Goal: Transaction & Acquisition: Register for event/course

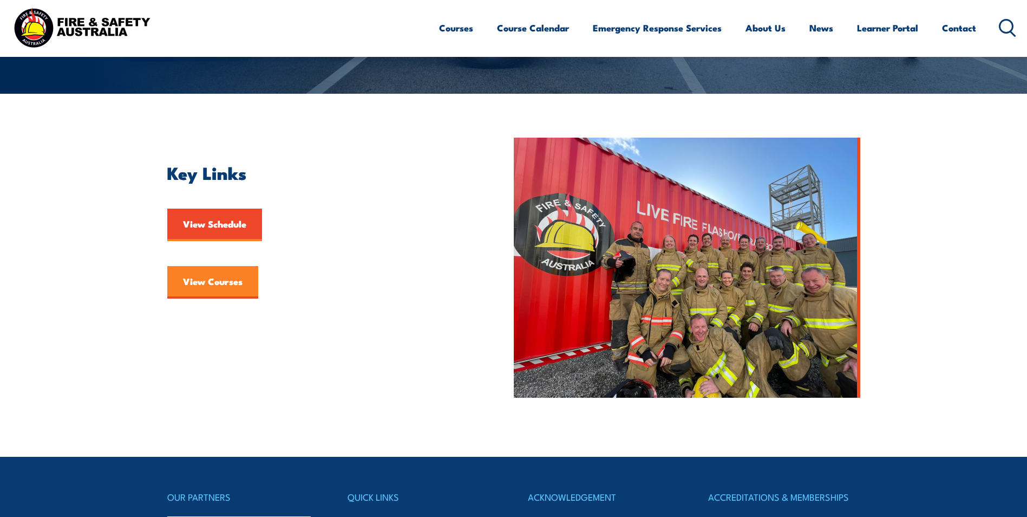
click at [201, 277] on link "View Courses" at bounding box center [212, 282] width 91 height 32
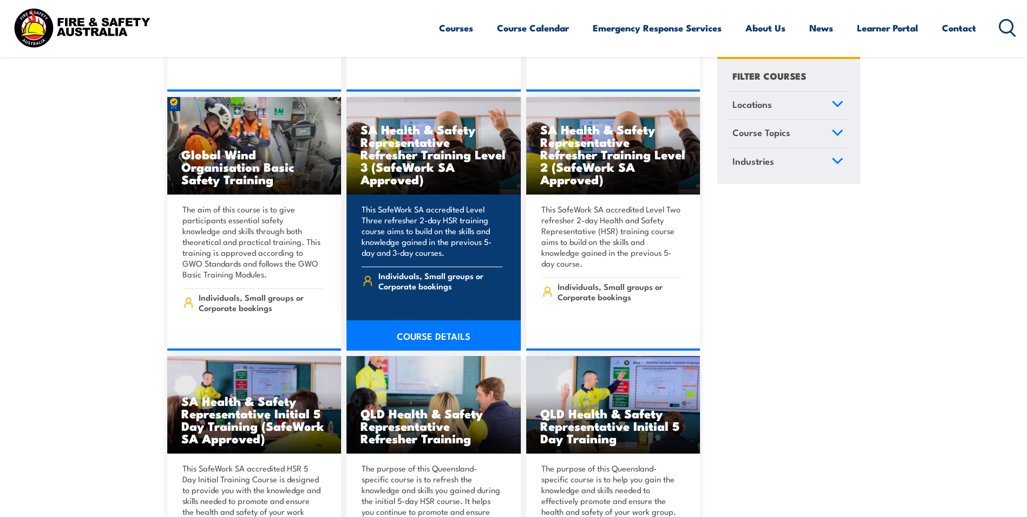
scroll to position [4548, 0]
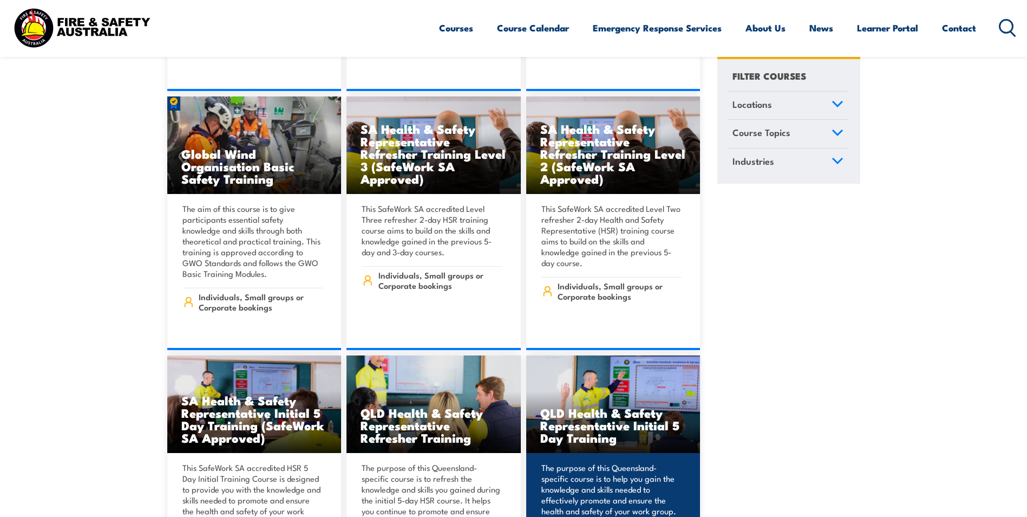
click at [618, 406] on h3 "QLD Health & Safety Representative Initial 5 Day Training" at bounding box center [613, 424] width 146 height 37
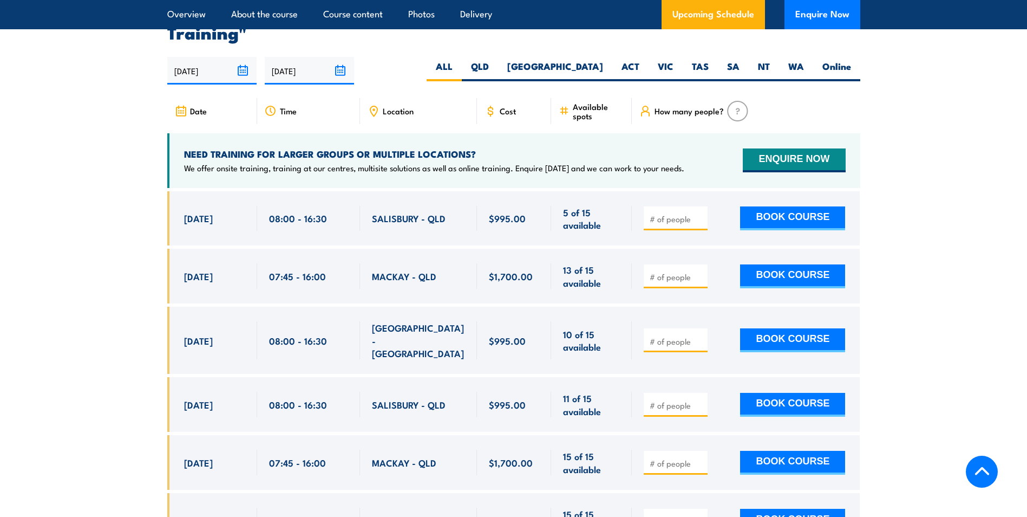
scroll to position [1949, 0]
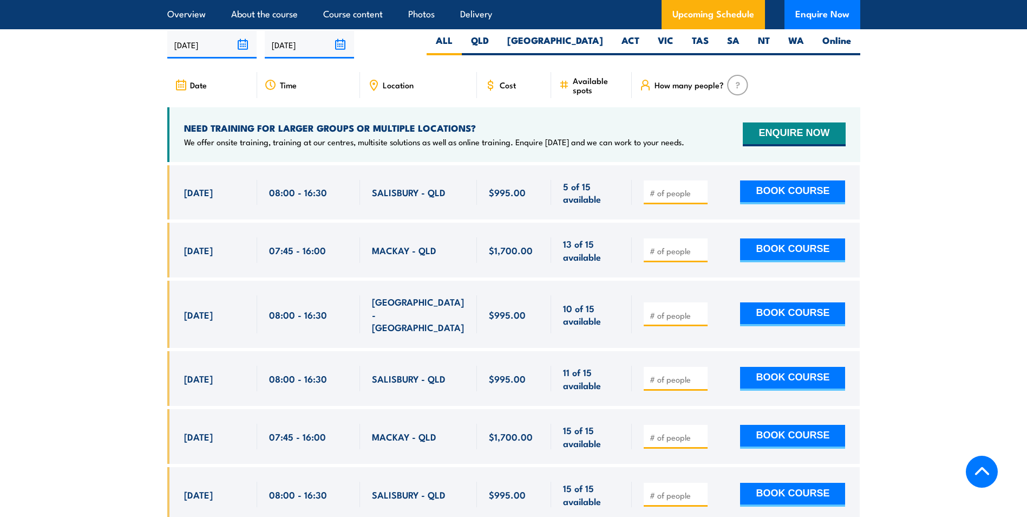
click at [671, 191] on input "number" at bounding box center [677, 192] width 54 height 11
click at [700, 187] on input "1" at bounding box center [677, 192] width 54 height 11
type input "2"
click at [700, 187] on input "2" at bounding box center [677, 192] width 54 height 11
click at [786, 188] on button "BOOK COURSE" at bounding box center [792, 192] width 105 height 24
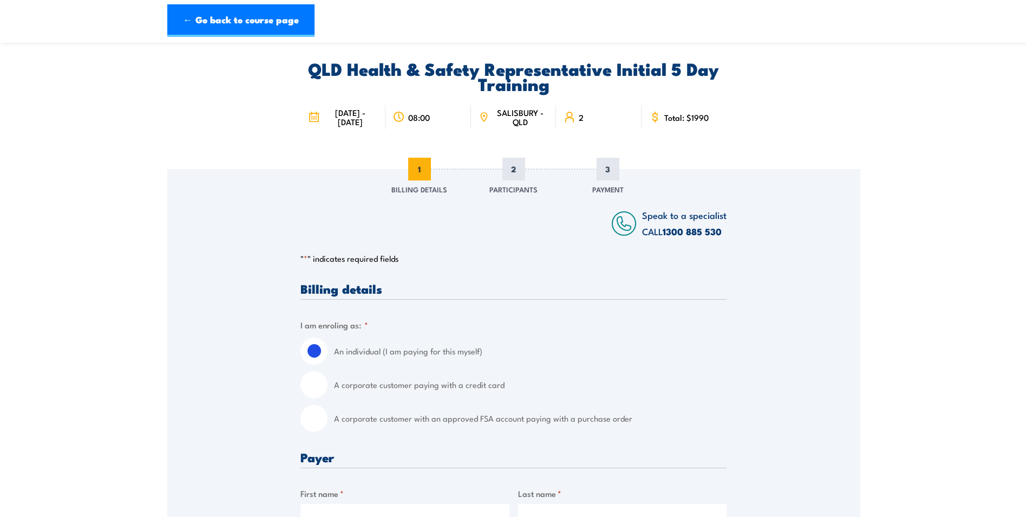
scroll to position [162, 0]
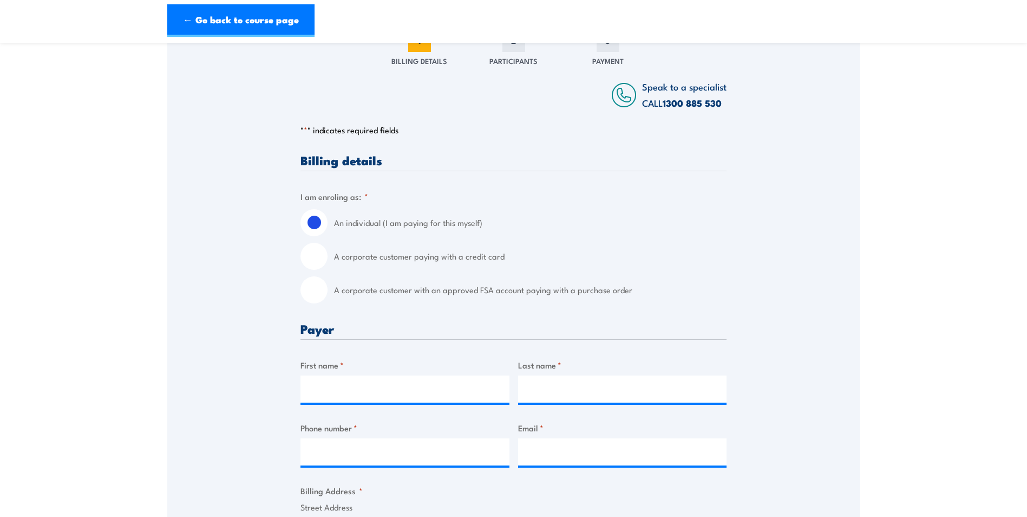
click at [313, 288] on input "A corporate customer with an approved FSA account paying with a purchase order" at bounding box center [314, 289] width 27 height 27
radio input "true"
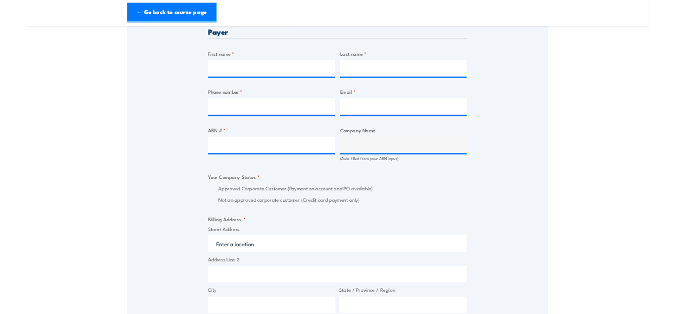
scroll to position [539, 0]
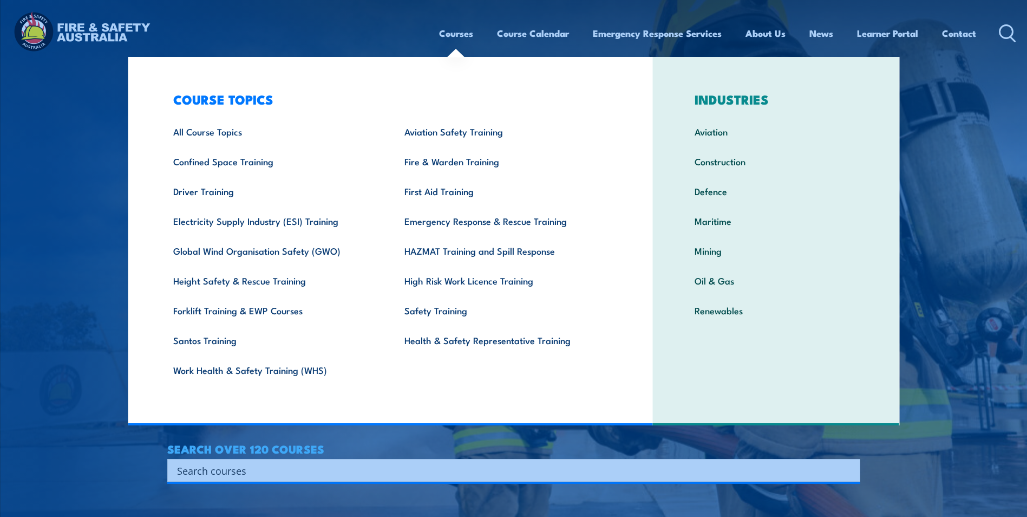
click at [458, 34] on link "Courses" at bounding box center [456, 33] width 34 height 29
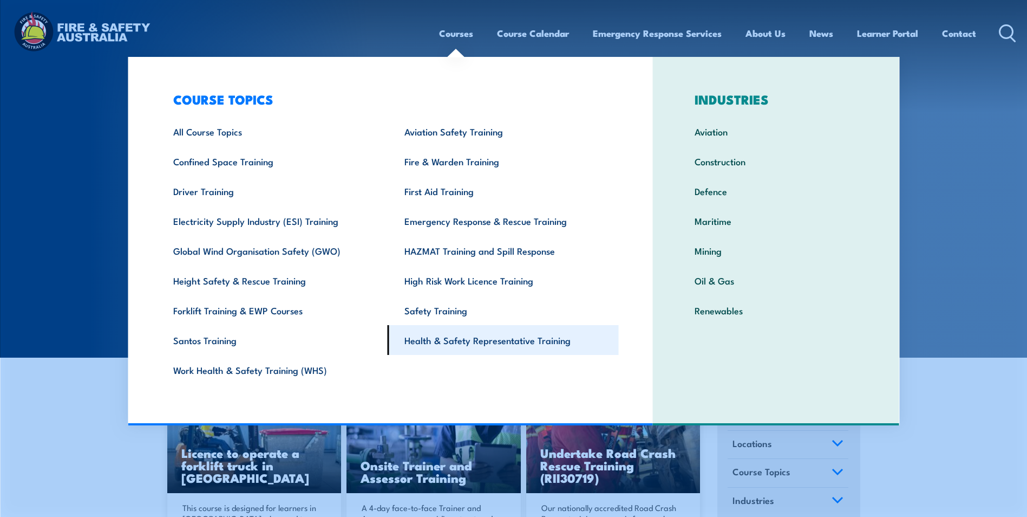
click at [459, 342] on link "Health & Safety Representative Training" at bounding box center [503, 340] width 231 height 30
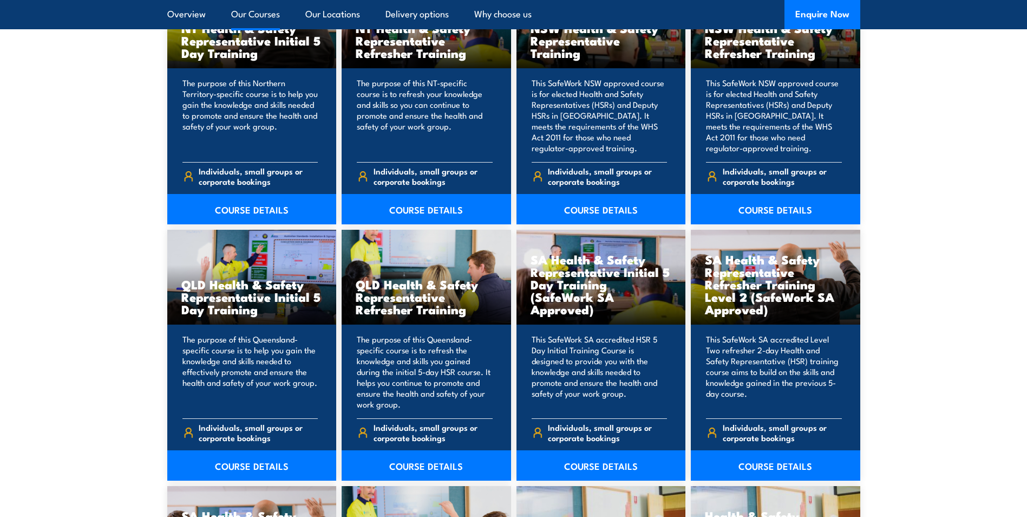
scroll to position [1354, 0]
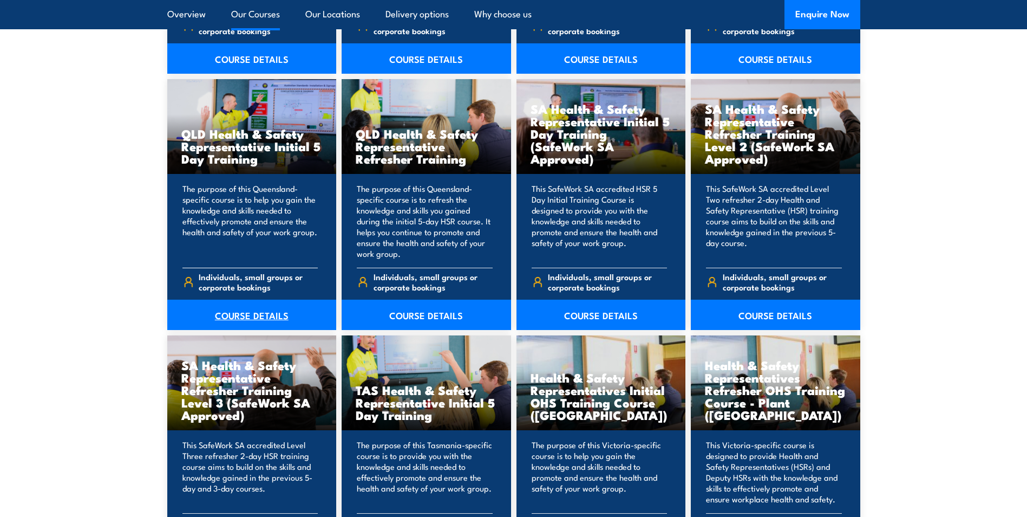
click at [261, 309] on link "COURSE DETAILS" at bounding box center [251, 314] width 169 height 30
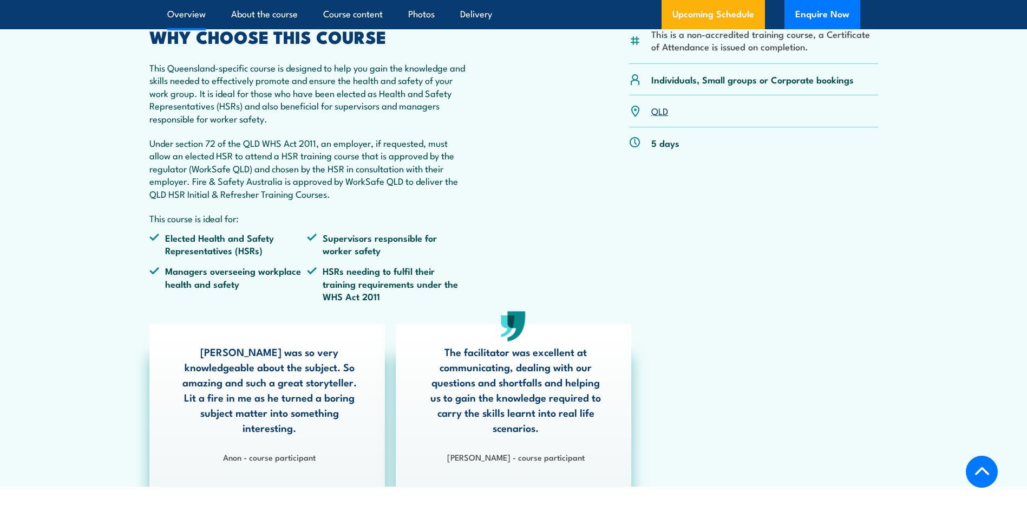
scroll to position [217, 0]
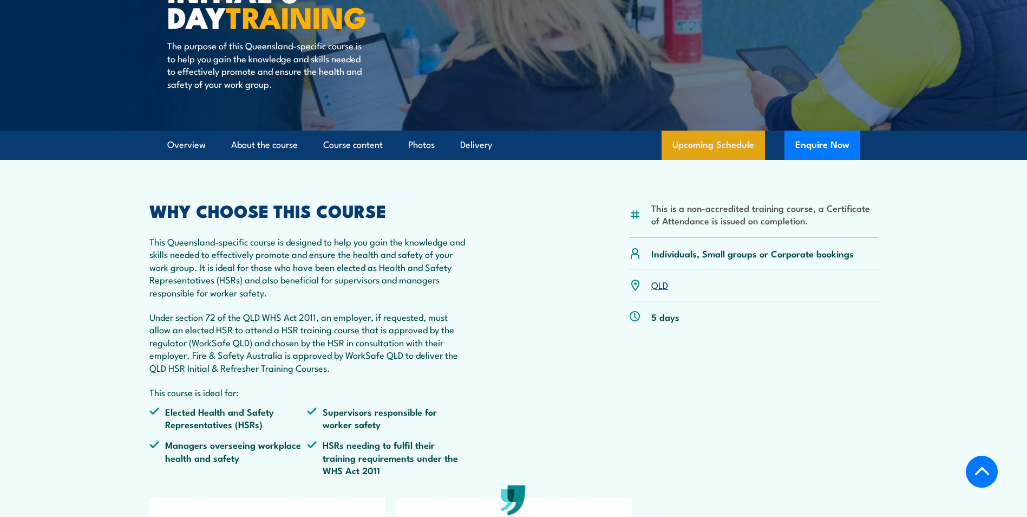
click at [715, 146] on link "Upcoming Schedule" at bounding box center [713, 144] width 103 height 29
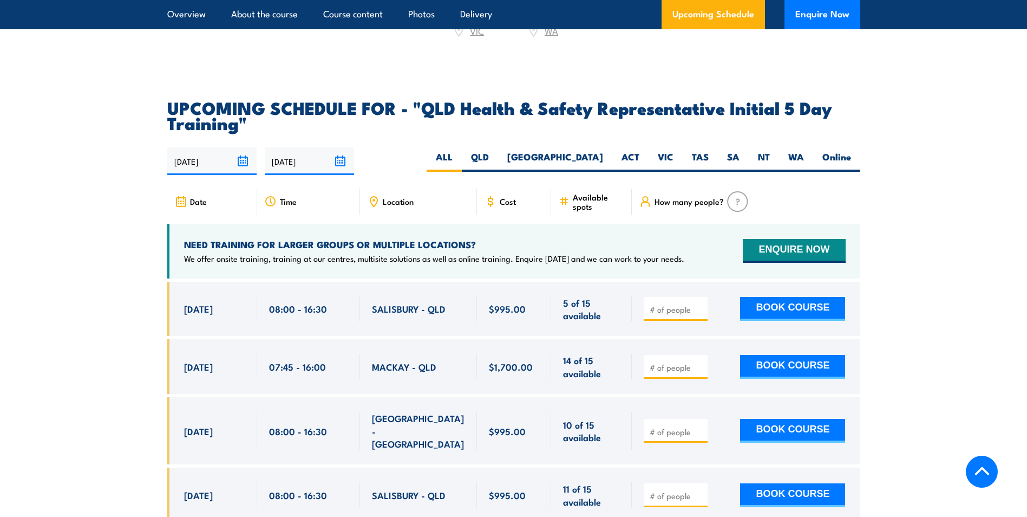
scroll to position [1929, 0]
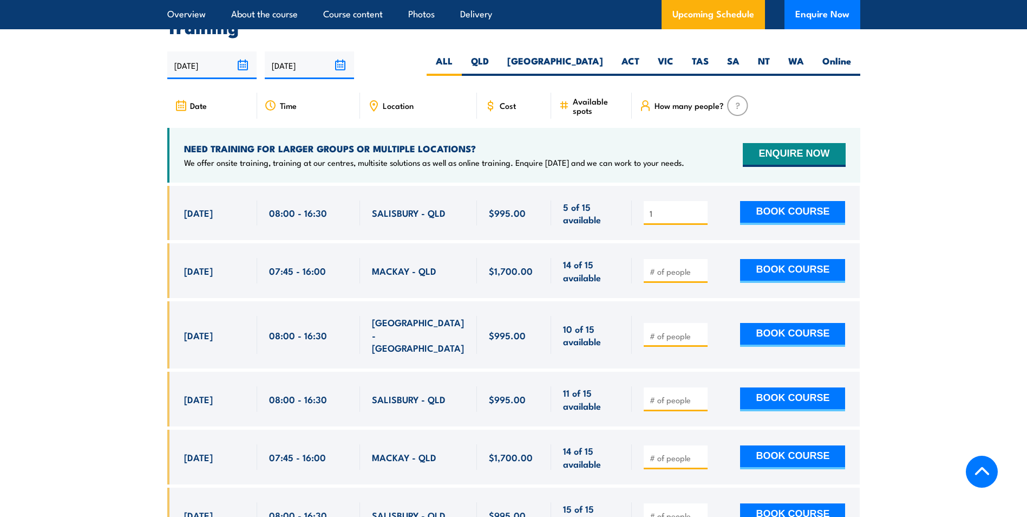
click at [701, 208] on input "1" at bounding box center [677, 213] width 54 height 11
type input "2"
click at [701, 208] on input "2" at bounding box center [677, 213] width 54 height 11
click at [782, 205] on button "BOOK COURSE" at bounding box center [792, 213] width 105 height 24
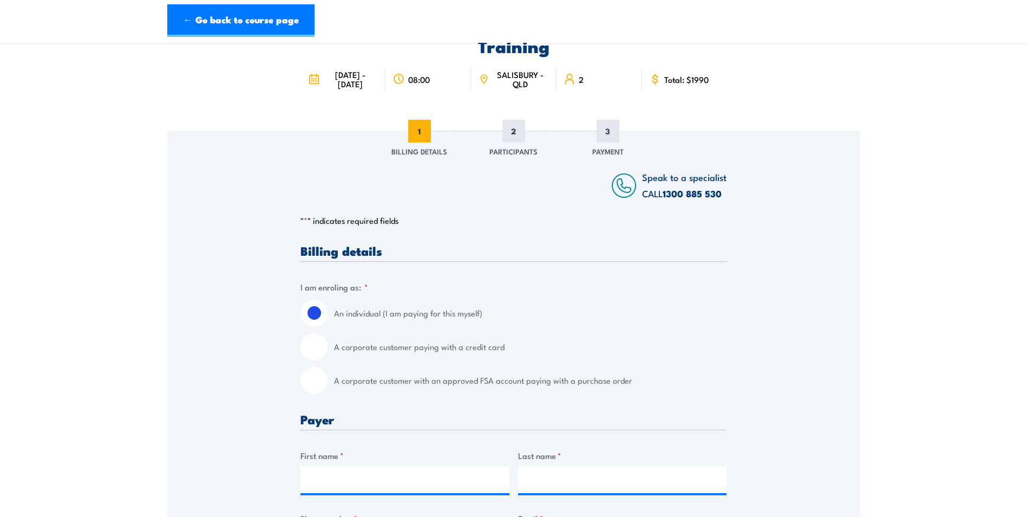
scroll to position [162, 0]
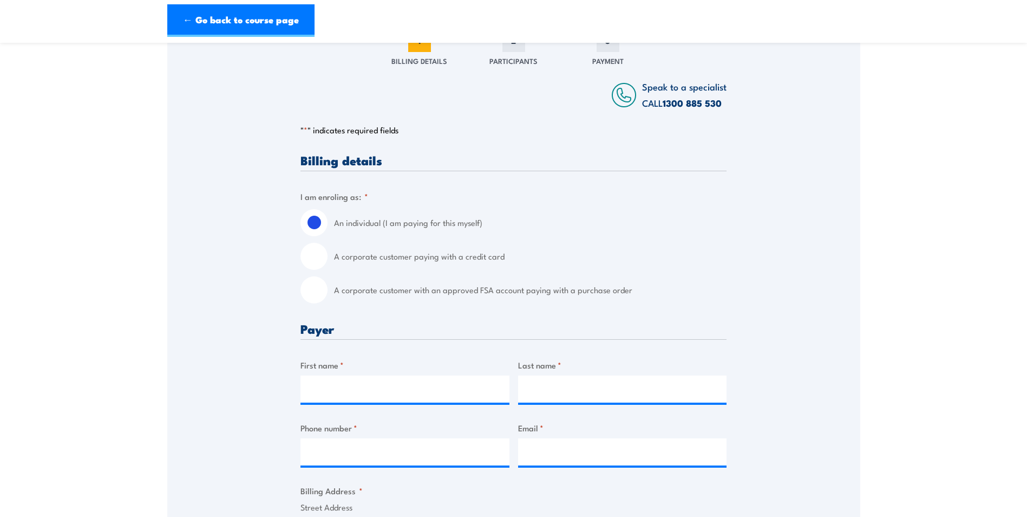
click at [313, 291] on input "A corporate customer with an approved FSA account paying with a purchase order" at bounding box center [314, 289] width 27 height 27
radio input "true"
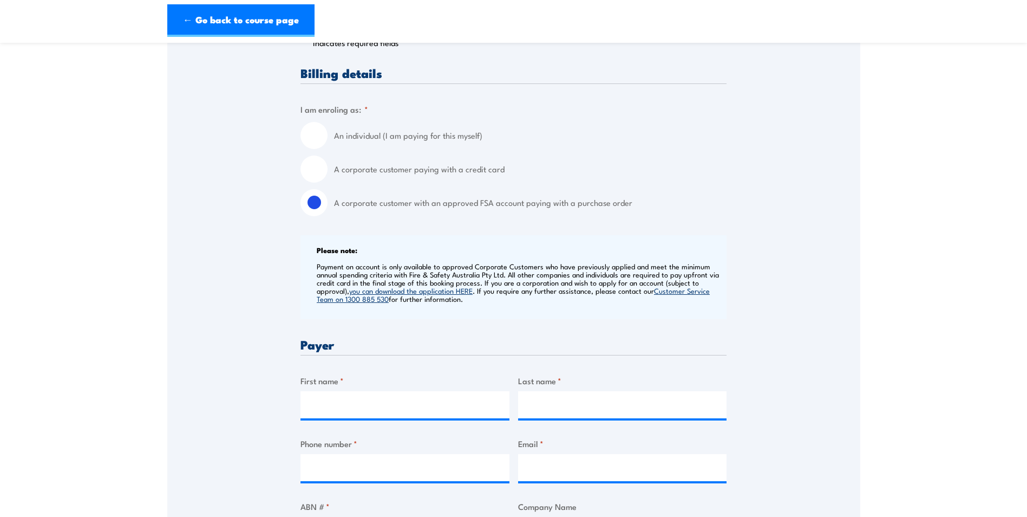
scroll to position [379, 0]
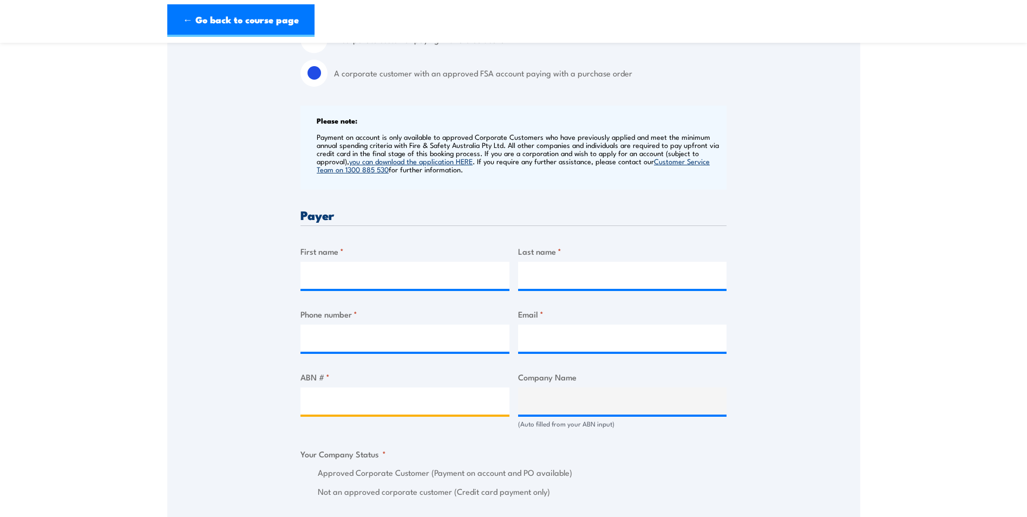
click at [316, 402] on input "ABN # *" at bounding box center [405, 400] width 209 height 27
type input "64009839187"
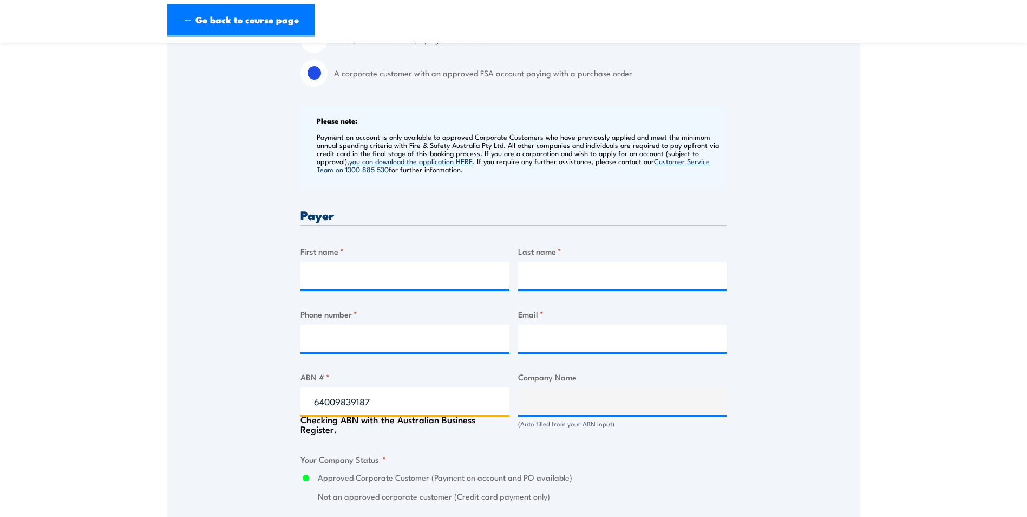
type input "ZUPPS SOUTHSIDE PTY. LTD."
radio input "true"
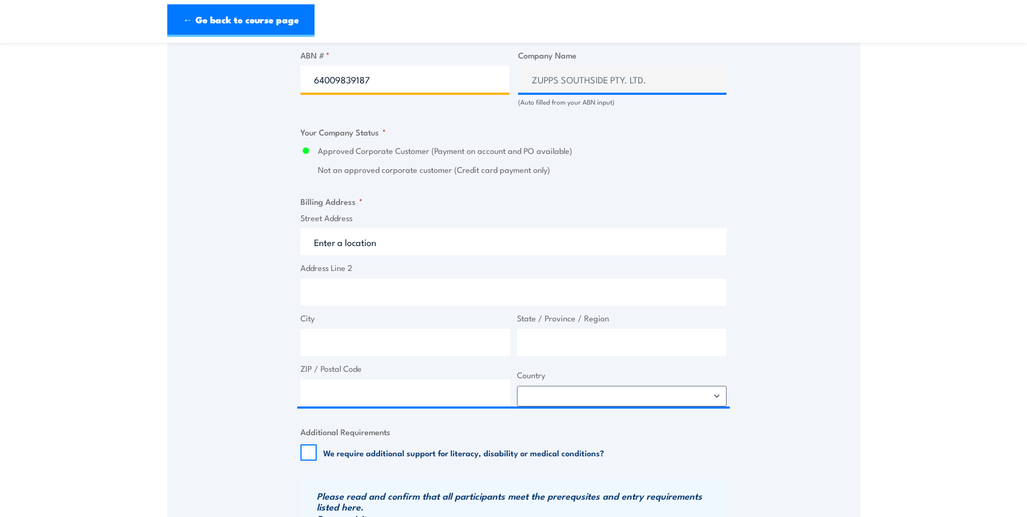
scroll to position [650, 0]
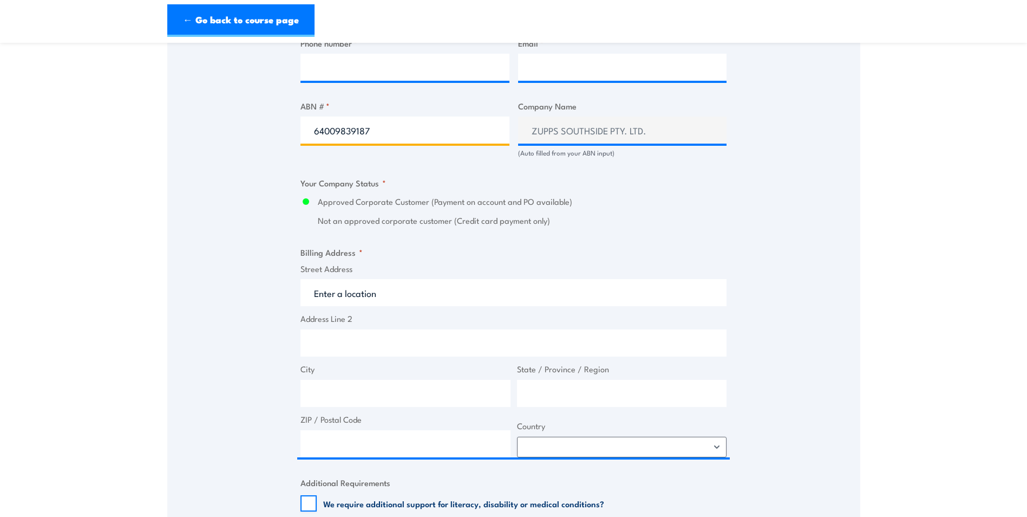
type input "64009839187"
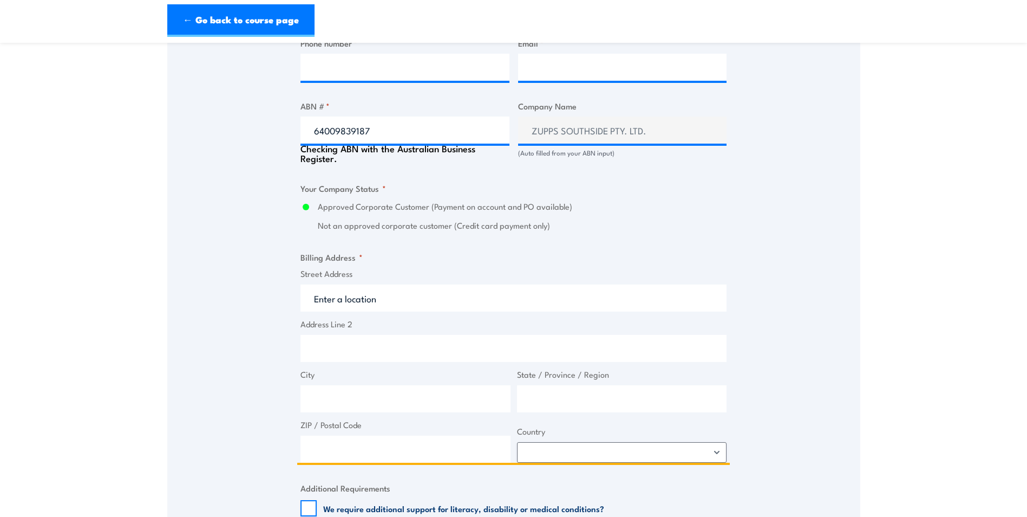
click at [314, 293] on input "Street Address" at bounding box center [514, 297] width 426 height 27
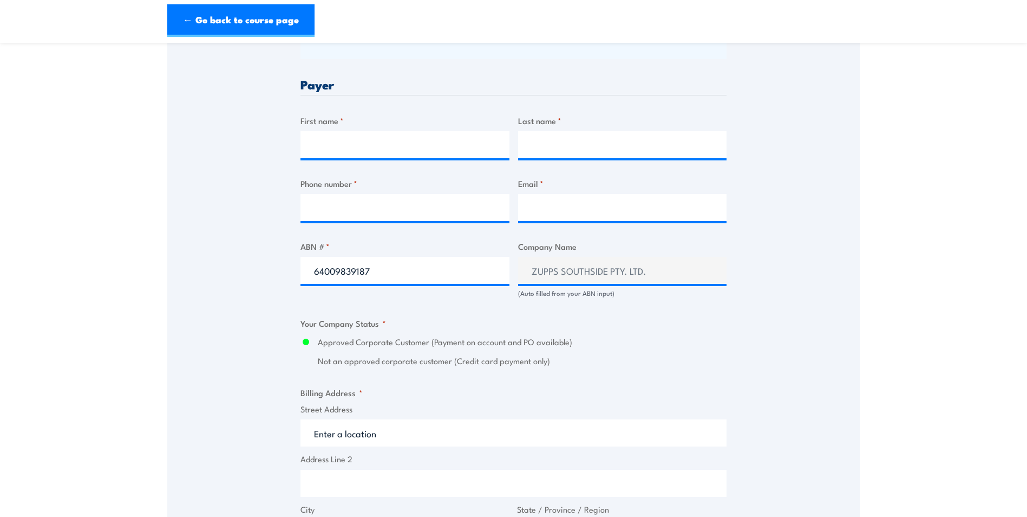
scroll to position [487, 0]
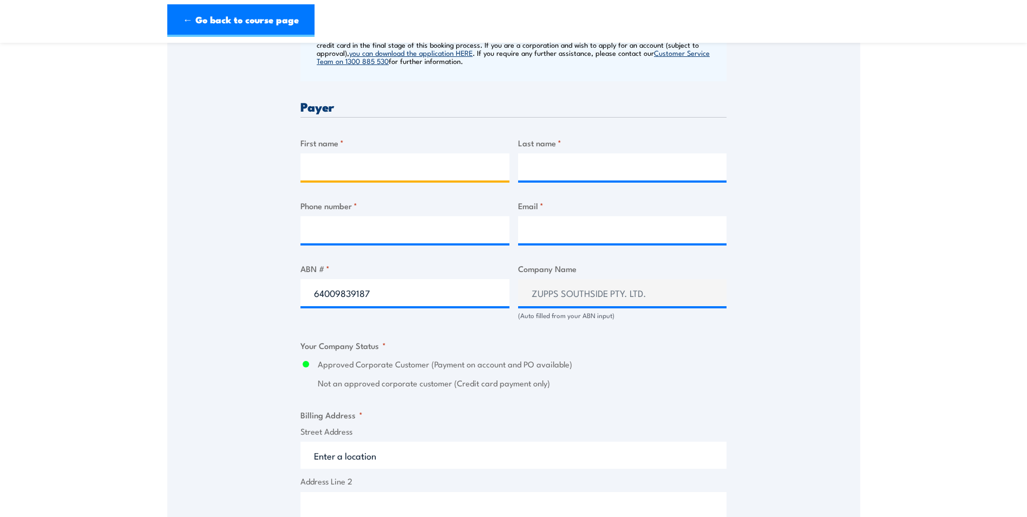
drag, startPoint x: 316, startPoint y: 166, endPoint x: 335, endPoint y: 175, distance: 20.6
click at [316, 166] on input "First name *" at bounding box center [405, 166] width 209 height 27
type input "Lincoln"
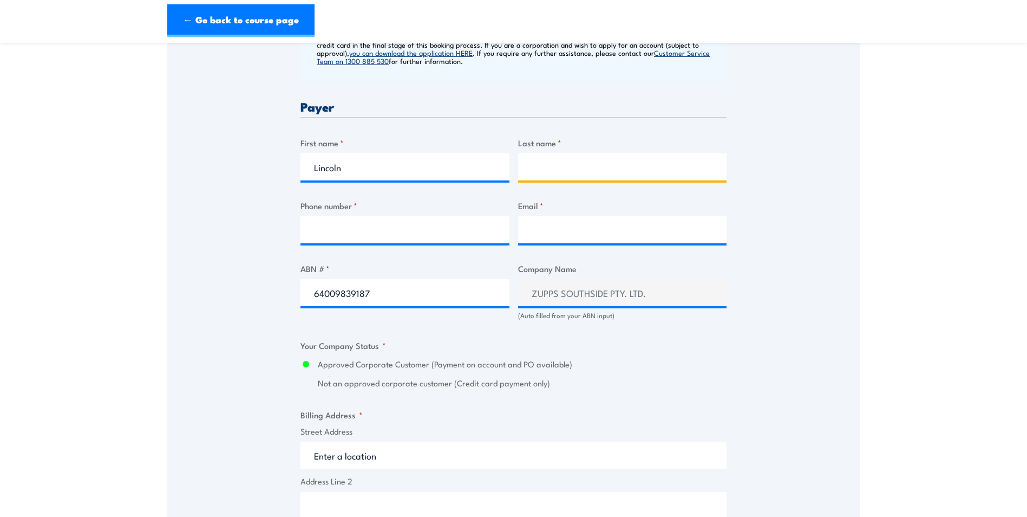
type input "[PERSON_NAME]"
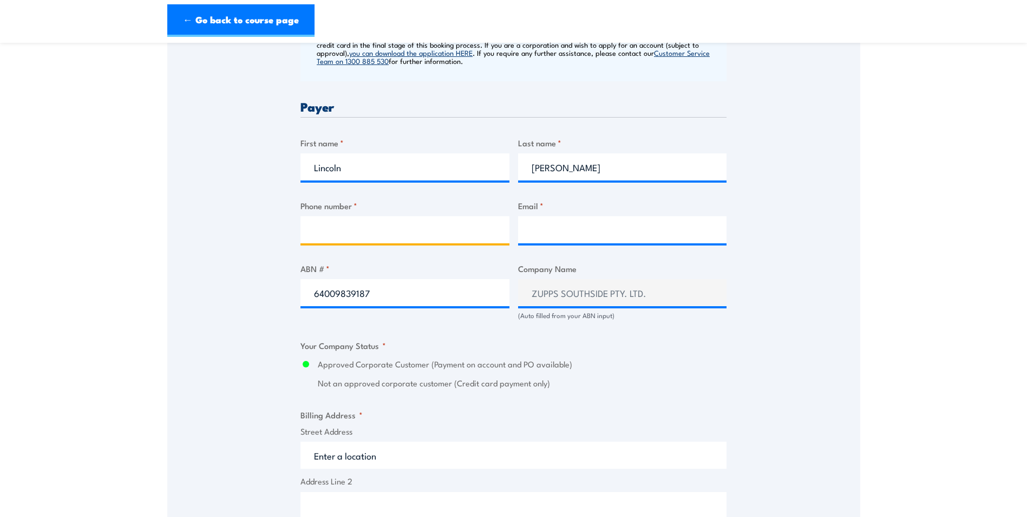
type input "0417899565"
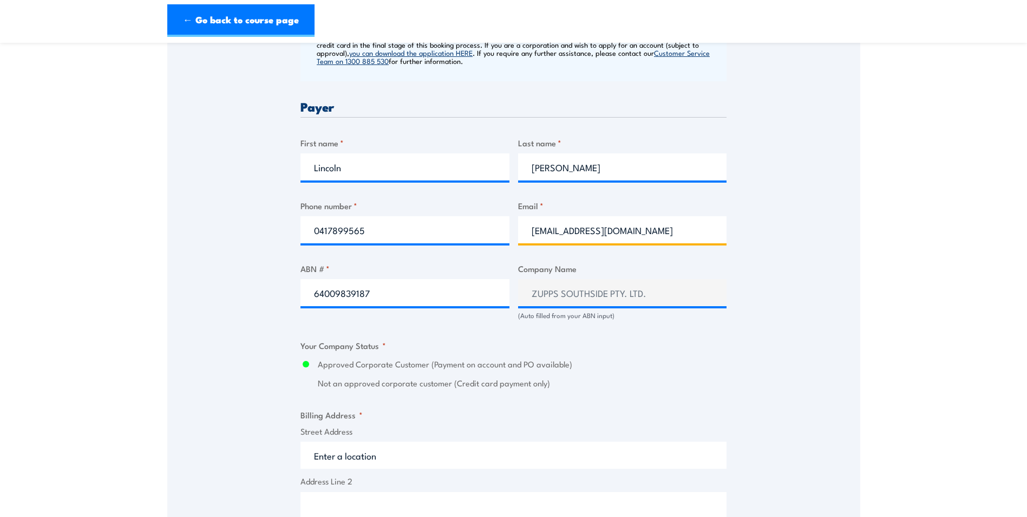
click at [625, 232] on input "[EMAIL_ADDRESS][DOMAIN_NAME]" at bounding box center [622, 229] width 209 height 27
type input "l"
type input "i"
drag, startPoint x: 537, startPoint y: 232, endPoint x: 712, endPoint y: 247, distance: 176.0
click at [537, 232] on input "i" at bounding box center [622, 229] width 209 height 27
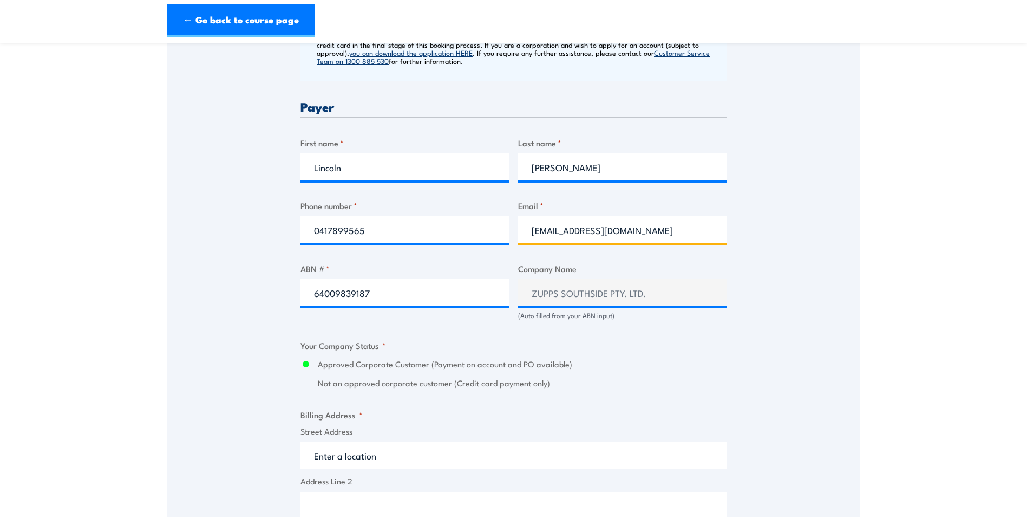
type input "[EMAIL_ADDRESS][DOMAIN_NAME]"
click at [708, 351] on fieldset "Your Company Status * Approved Corporate Customer (Payment on account and PO av…" at bounding box center [514, 364] width 426 height 50
drag, startPoint x: 315, startPoint y: 456, endPoint x: 377, endPoint y: 456, distance: 62.8
click at [315, 456] on input "Street Address" at bounding box center [514, 454] width 426 height 27
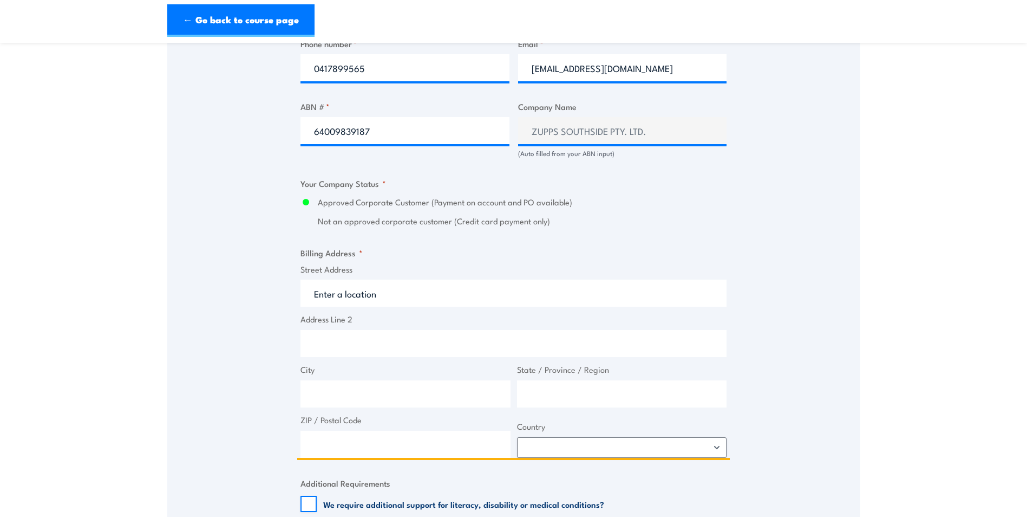
scroll to position [650, 0]
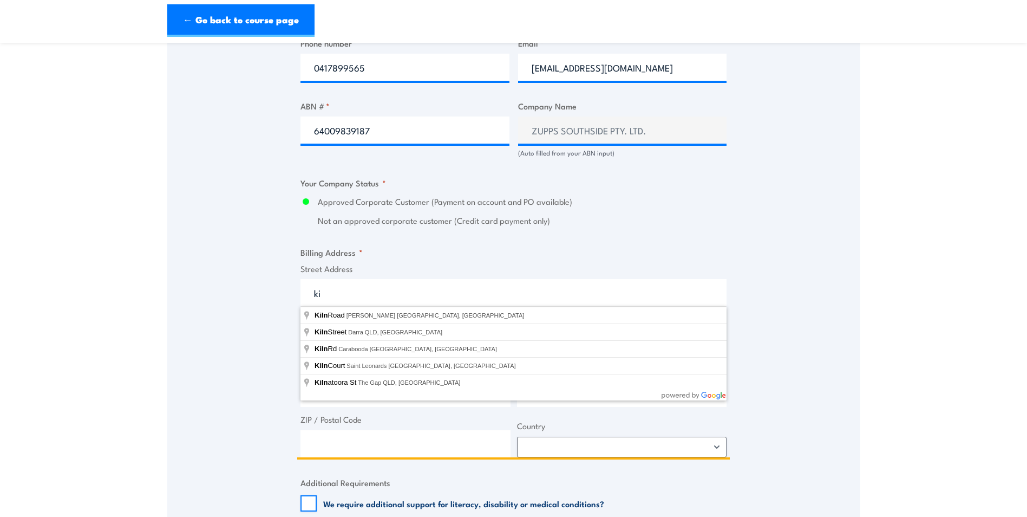
type input "k"
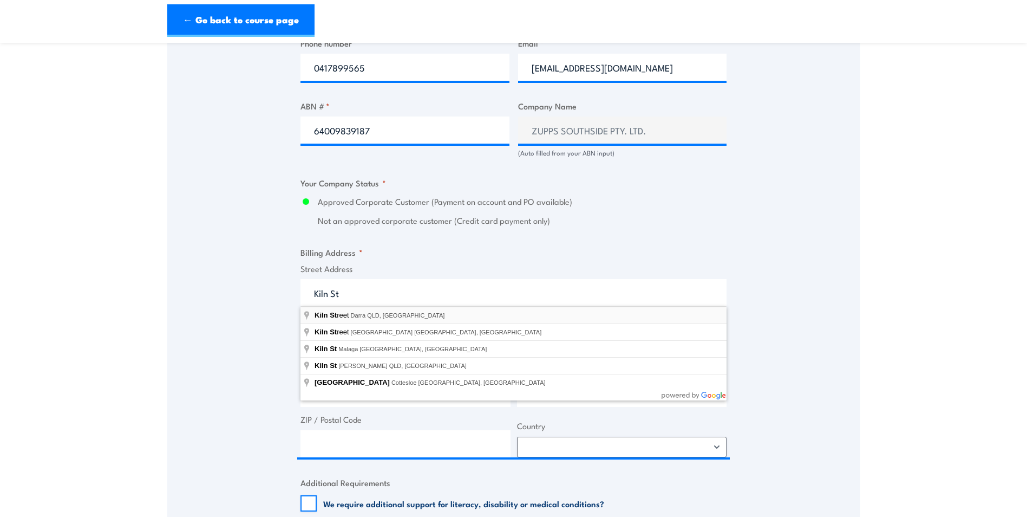
type input "[GEOGRAPHIC_DATA], [GEOGRAPHIC_DATA]"
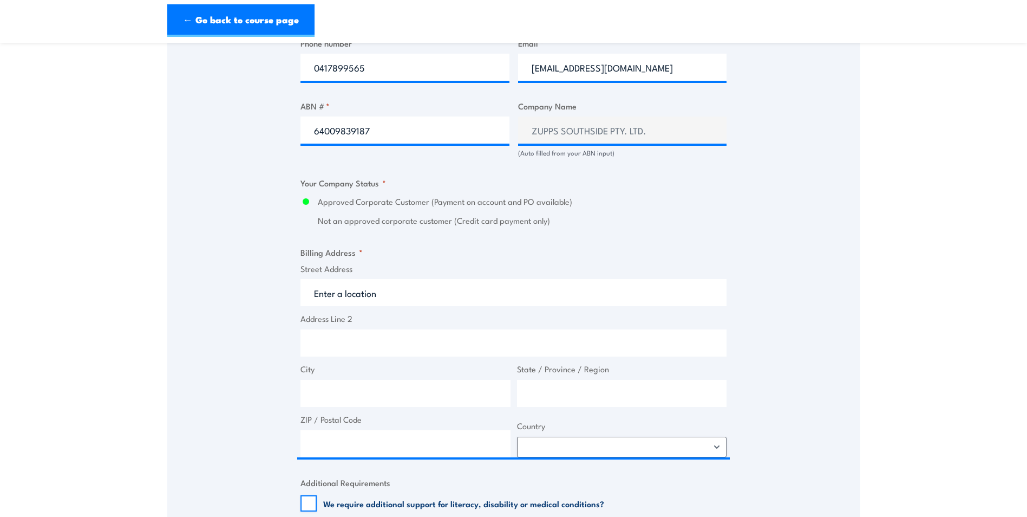
type input "Kiln St"
type input "Darra"
type input "[GEOGRAPHIC_DATA]"
type input "4076"
select select "[GEOGRAPHIC_DATA]"
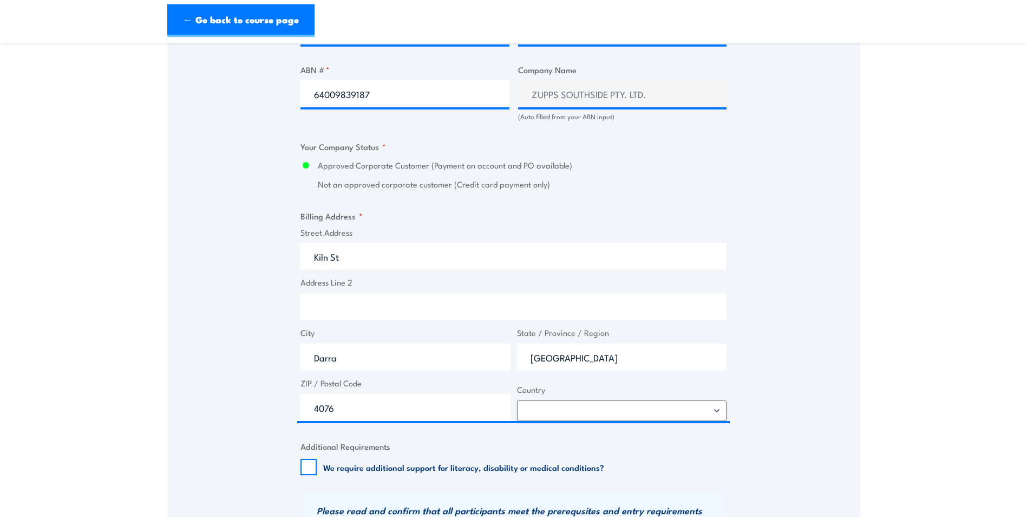
scroll to position [758, 0]
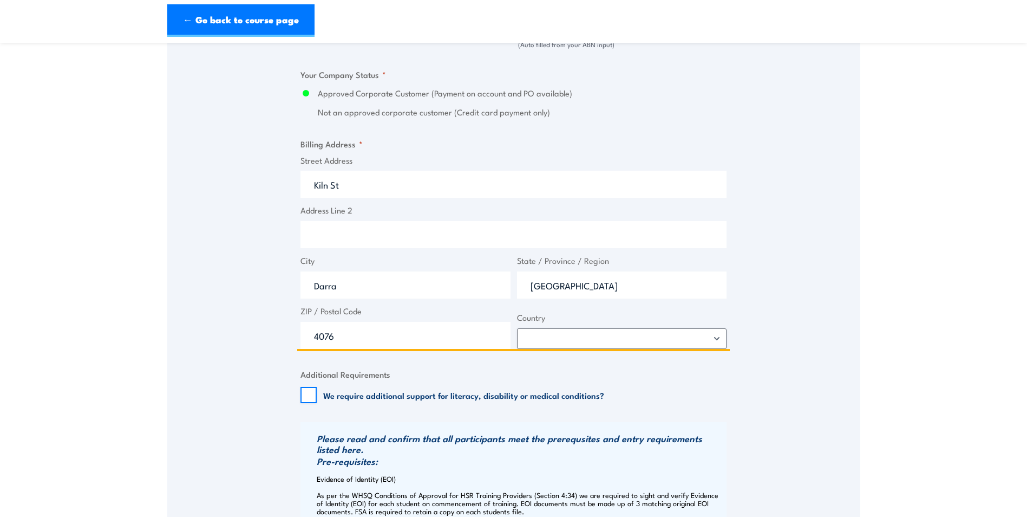
click at [314, 185] on input "Kiln St" at bounding box center [514, 184] width 426 height 27
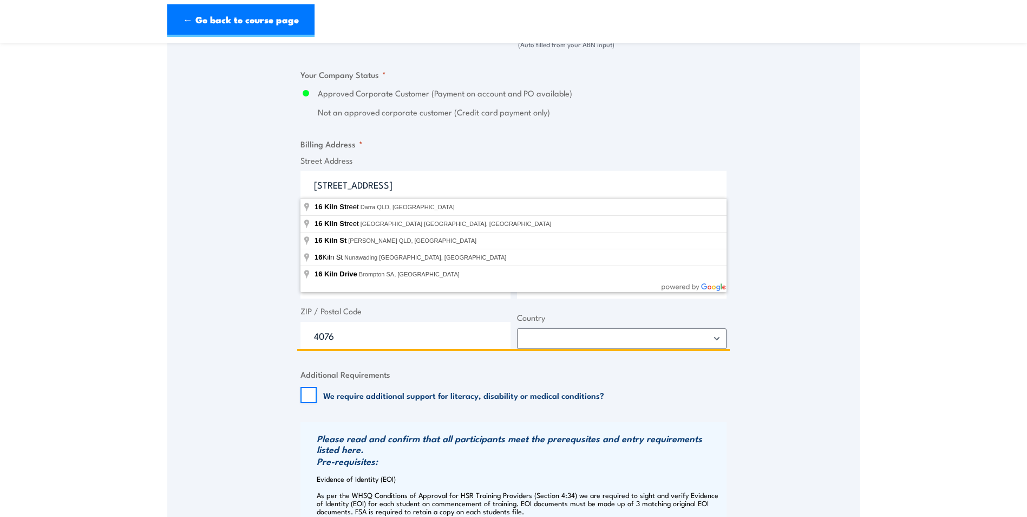
type input "[STREET_ADDRESS]"
drag, startPoint x: 279, startPoint y: 205, endPoint x: 288, endPoint y: 205, distance: 8.7
click at [278, 205] on div "Speak to a specialist CALL [PHONE_NUMBER] CALL [PHONE_NUMBER] " * " indicates r…" at bounding box center [513, 216] width 693 height 1542
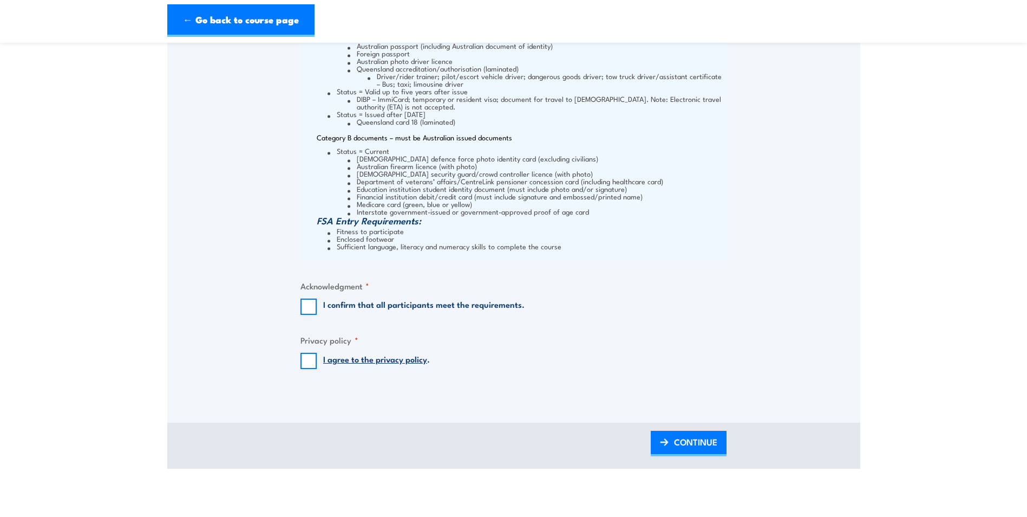
scroll to position [1354, 0]
click at [307, 305] on input "I confirm that all participants meet the requirements." at bounding box center [309, 306] width 16 height 16
checkbox input "true"
click at [309, 358] on input "I agree to the privacy policy ." at bounding box center [309, 360] width 16 height 16
checkbox input "true"
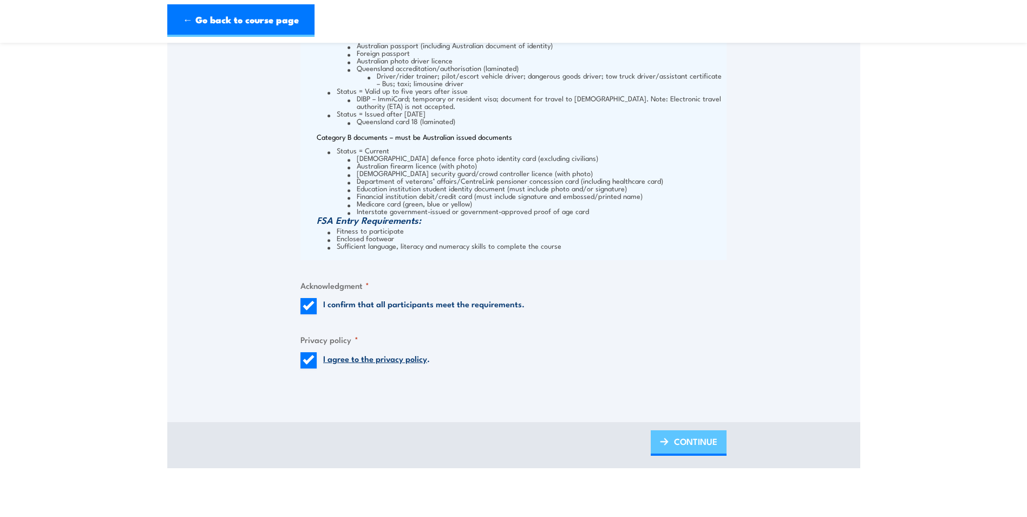
click at [673, 442] on link "CONTINUE" at bounding box center [689, 442] width 76 height 25
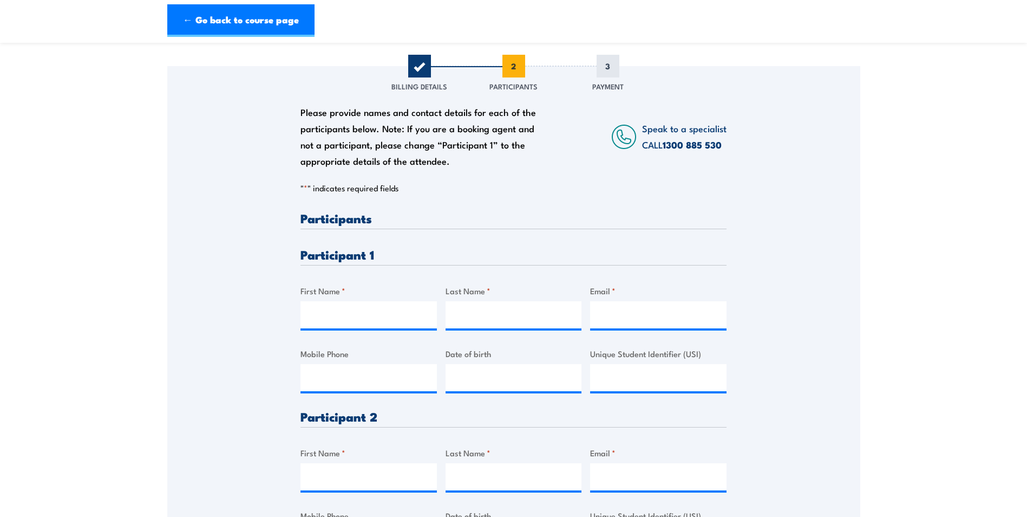
scroll to position [162, 0]
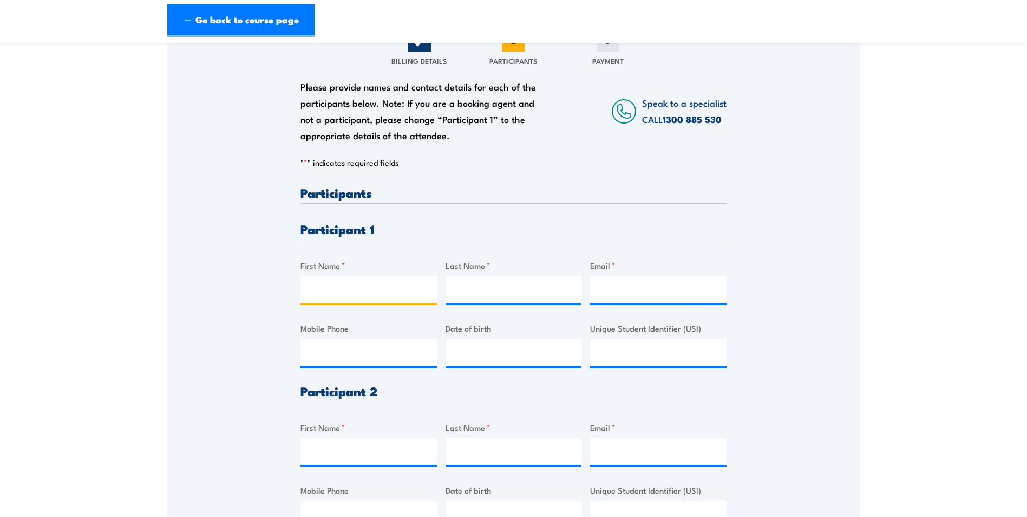
drag, startPoint x: 307, startPoint y: 290, endPoint x: 497, endPoint y: 360, distance: 202.2
click at [307, 290] on input "First Name *" at bounding box center [369, 289] width 136 height 27
type input "[PERSON_NAME]"
drag, startPoint x: 460, startPoint y: 291, endPoint x: 538, endPoint y: 296, distance: 78.2
click at [460, 291] on input "Last Name *" at bounding box center [514, 289] width 136 height 27
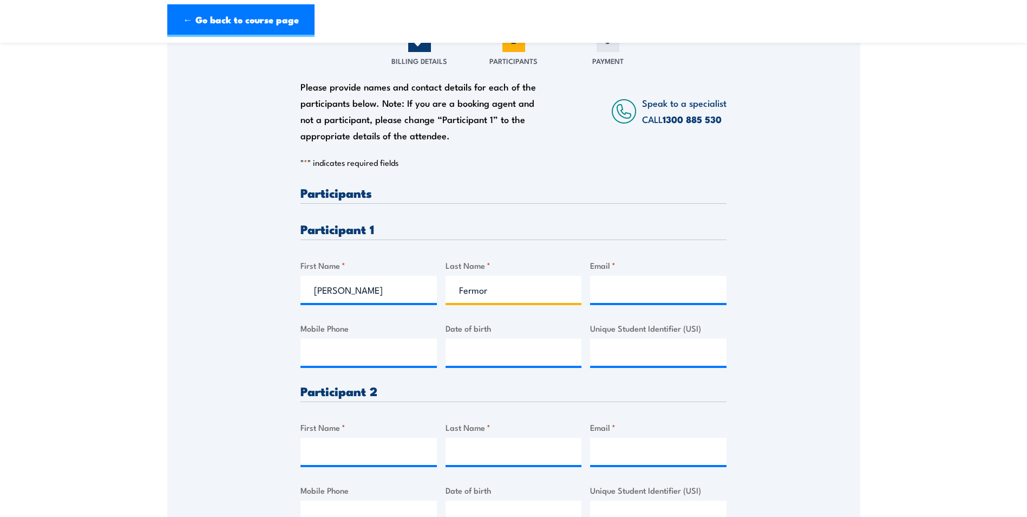
type input "Fermor"
drag, startPoint x: 608, startPoint y: 288, endPoint x: 617, endPoint y: 289, distance: 9.8
click at [608, 288] on input "Email *" at bounding box center [658, 289] width 136 height 27
click at [602, 291] on input "Email *" at bounding box center [658, 289] width 136 height 27
paste input "[EMAIL_ADDRESS][DOMAIN_NAME]"
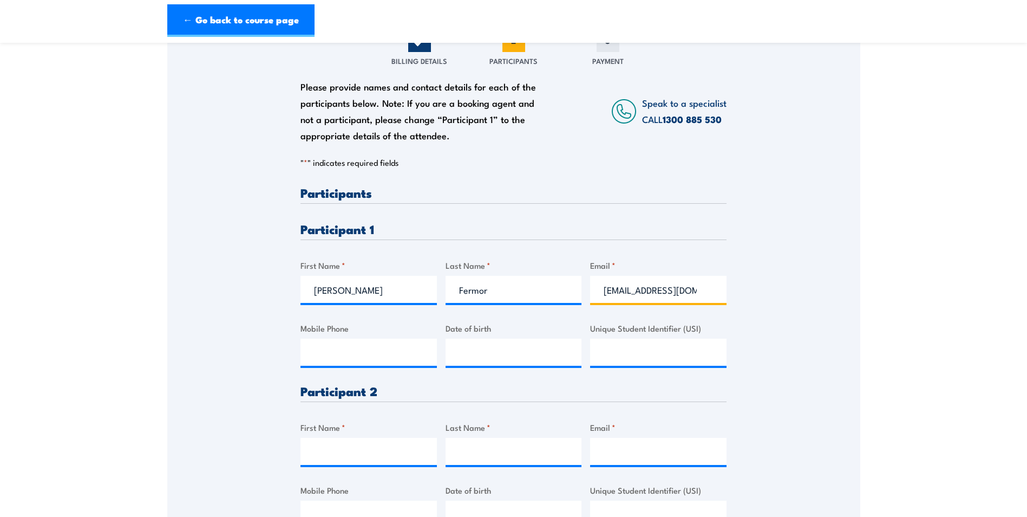
scroll to position [0, 16]
type input "[EMAIL_ADDRESS][DOMAIN_NAME]"
click at [317, 352] on input "Mobile Phone" at bounding box center [369, 351] width 136 height 27
type input "0425191994"
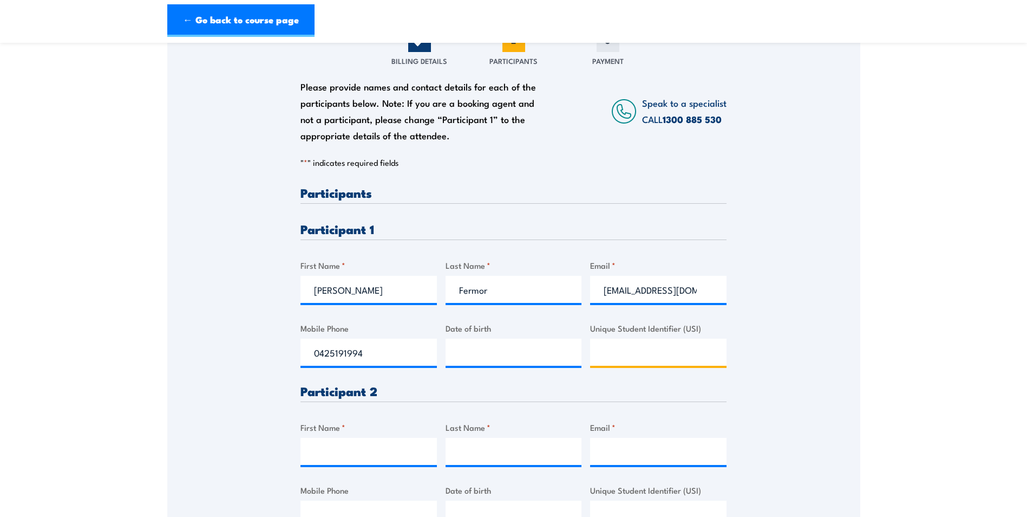
click at [618, 353] on input "Unique Student Identifier (USI)" at bounding box center [658, 351] width 136 height 27
click at [596, 352] on input "Unique Student Identifier (USI)" at bounding box center [658, 351] width 136 height 27
paste input "RFKQRLT2ZS"
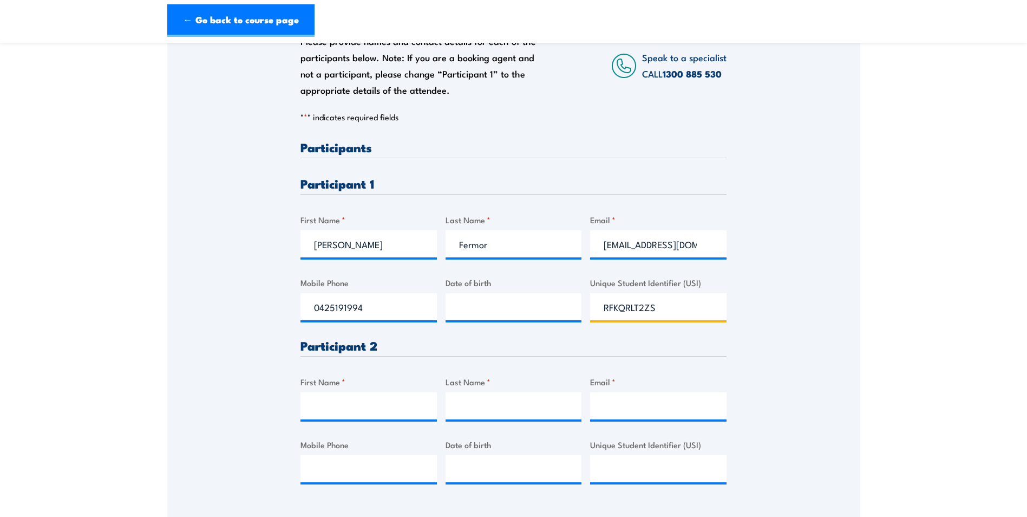
scroll to position [271, 0]
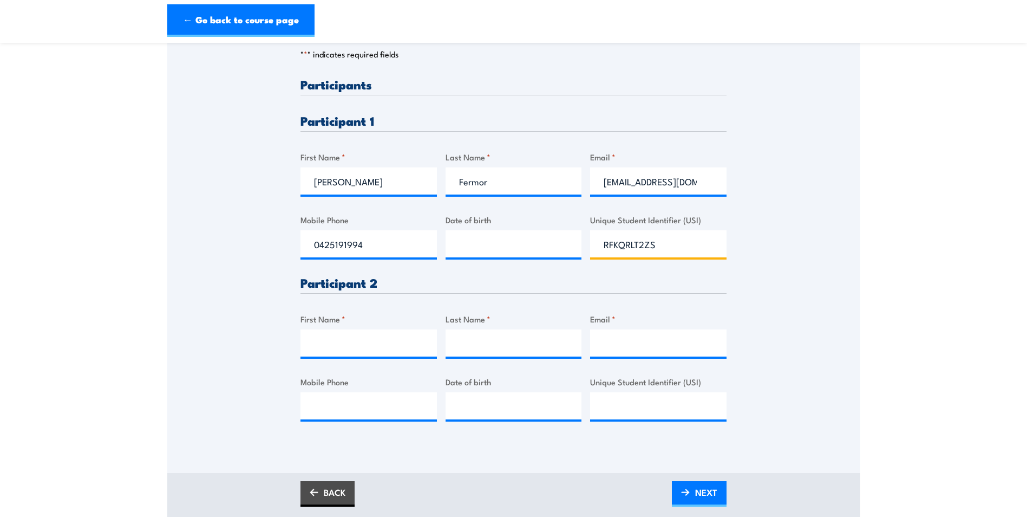
type input "RFKQRLT2ZS"
click at [310, 339] on input "First Name *" at bounding box center [369, 342] width 136 height 27
type input "[PERSON_NAME]"
drag, startPoint x: 458, startPoint y: 345, endPoint x: 469, endPoint y: 347, distance: 10.9
click at [458, 345] on input "Last Name *" at bounding box center [514, 342] width 136 height 27
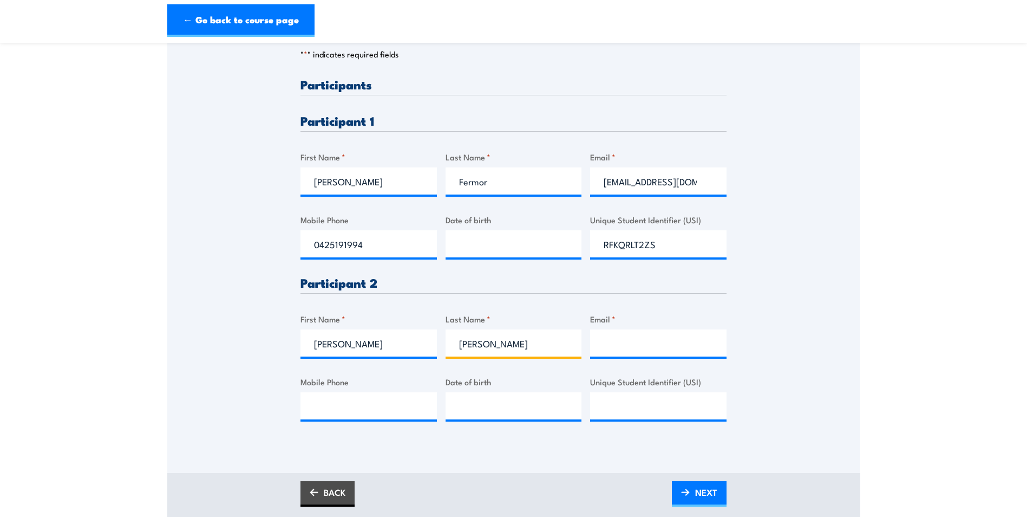
type input "[PERSON_NAME]"
click at [605, 344] on input "Email *" at bounding box center [658, 342] width 136 height 27
click at [321, 412] on input "Mobile Phone" at bounding box center [369, 405] width 136 height 27
drag, startPoint x: 287, startPoint y: 399, endPoint x: 282, endPoint y: 403, distance: 6.5
click at [288, 399] on div "Please provide names and contact details for each of the participants below. No…" at bounding box center [513, 187] width 693 height 510
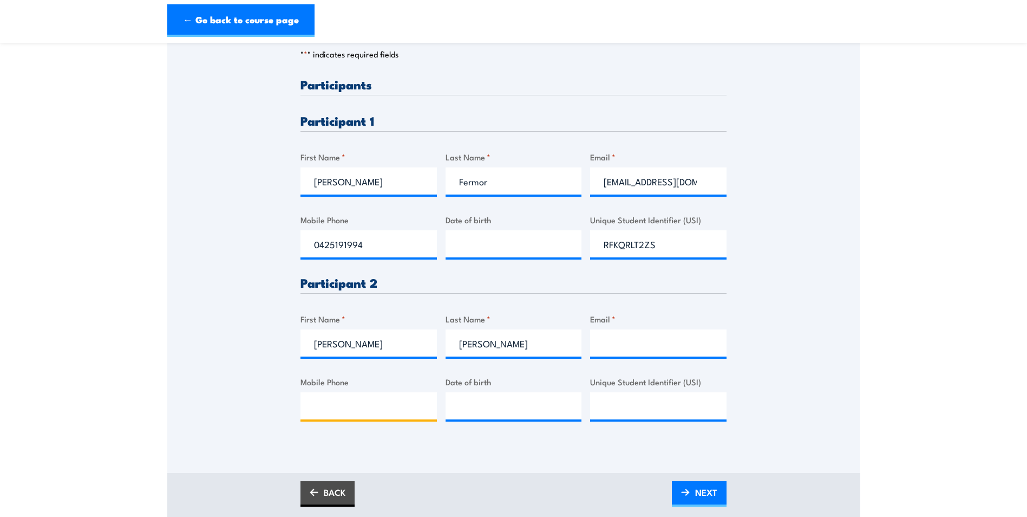
click at [315, 404] on input "Mobile Phone" at bounding box center [369, 405] width 136 height 27
click at [309, 406] on input "Mobile Phone" at bounding box center [369, 405] width 136 height 27
click at [602, 344] on input "Email *" at bounding box center [658, 342] width 136 height 27
click at [611, 341] on input "Email *" at bounding box center [658, 342] width 136 height 27
paste input "[EMAIL_ADDRESS][DOMAIN_NAME]"
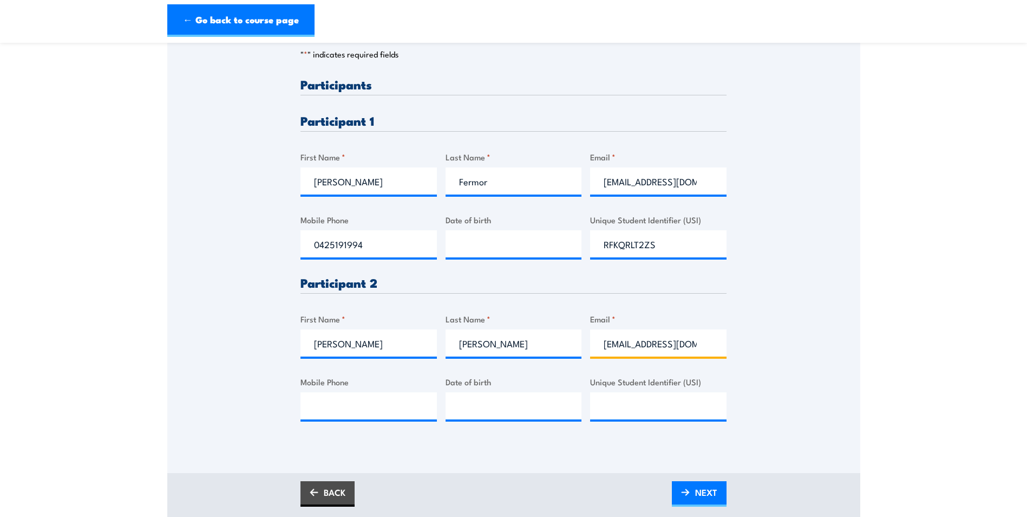
scroll to position [0, 8]
drag, startPoint x: 602, startPoint y: 344, endPoint x: 593, endPoint y: 344, distance: 9.2
click at [602, 344] on input "[EMAIL_ADDRESS][DOMAIN_NAME]" at bounding box center [658, 342] width 136 height 27
type input "[EMAIL_ADDRESS][DOMAIN_NAME]"
click at [305, 410] on input "Mobile Phone" at bounding box center [369, 405] width 136 height 27
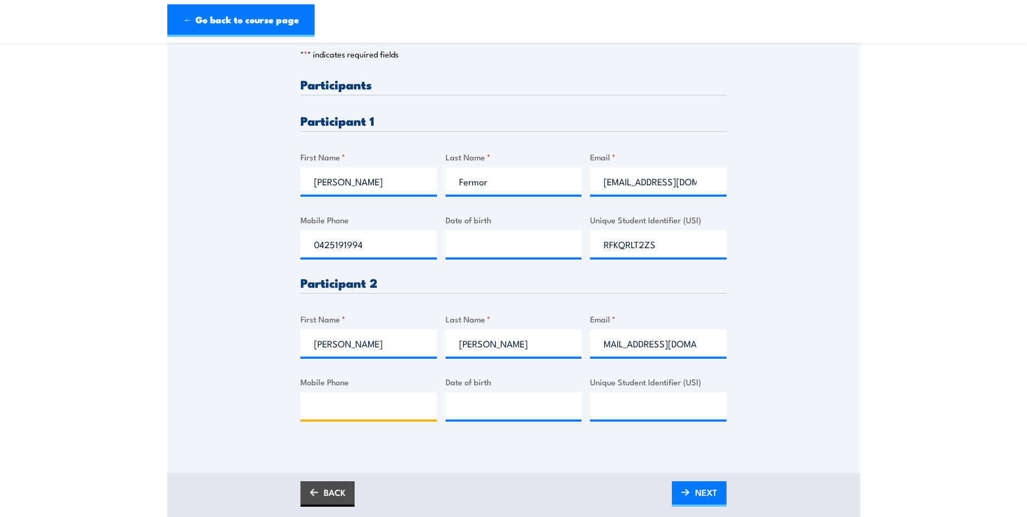
scroll to position [0, 0]
type input "0436617738"
click at [616, 406] on input "Unique Student Identifier (USI)" at bounding box center [658, 405] width 136 height 27
click at [601, 406] on input "Unique Student Identifier (USI)" at bounding box center [658, 405] width 136 height 27
paste input "E52FPWFGJA"
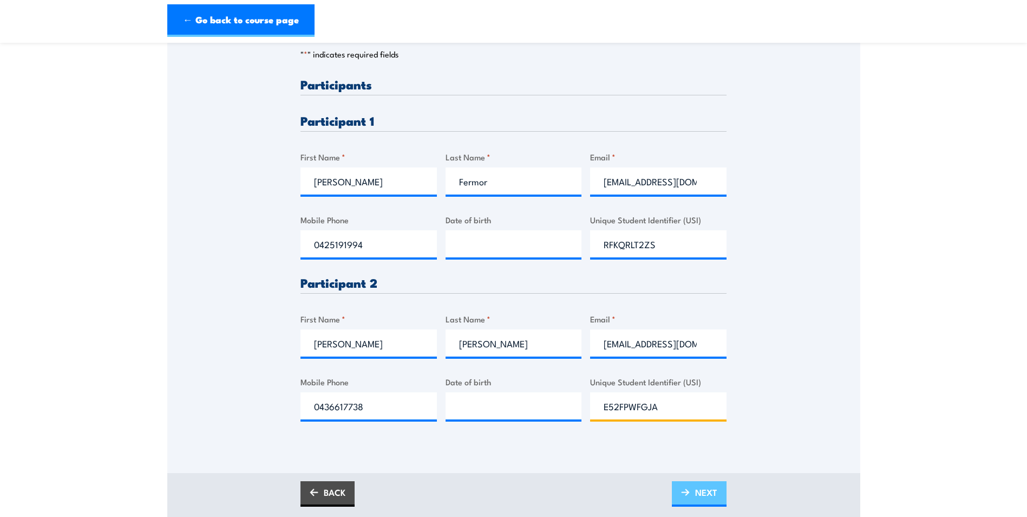
type input "E52FPWFGJA"
click at [701, 491] on span "NEXT" at bounding box center [706, 492] width 22 height 29
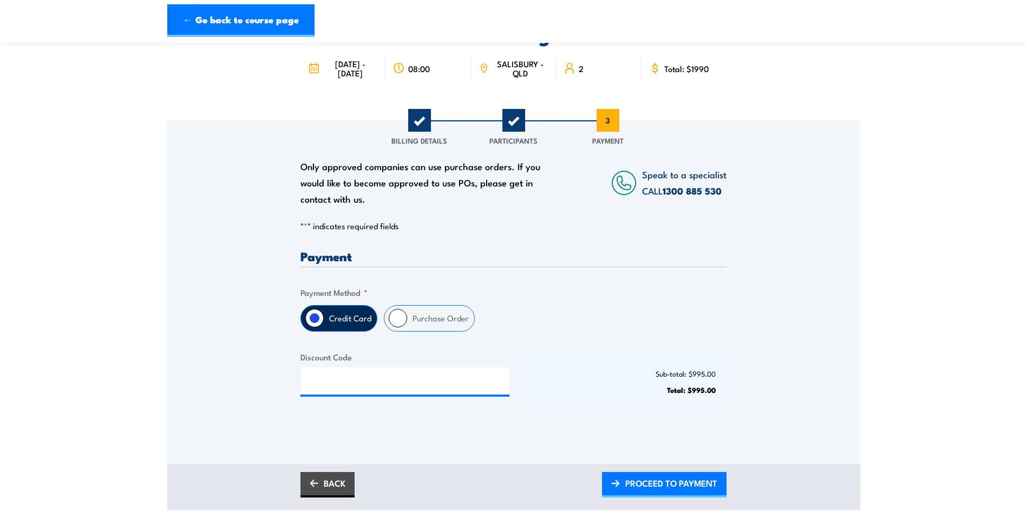
scroll to position [108, 0]
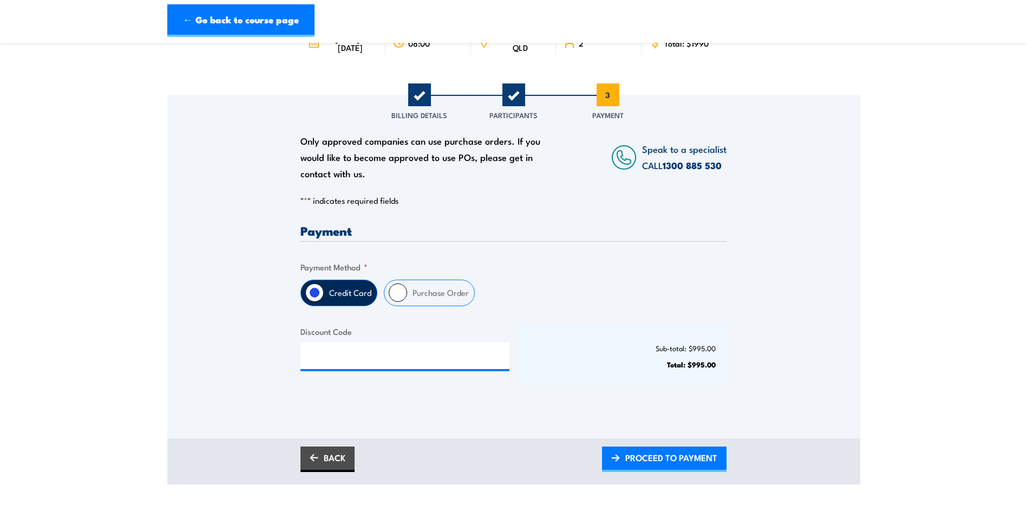
click at [397, 289] on input "Purchase Order" at bounding box center [398, 292] width 18 height 18
radio input "true"
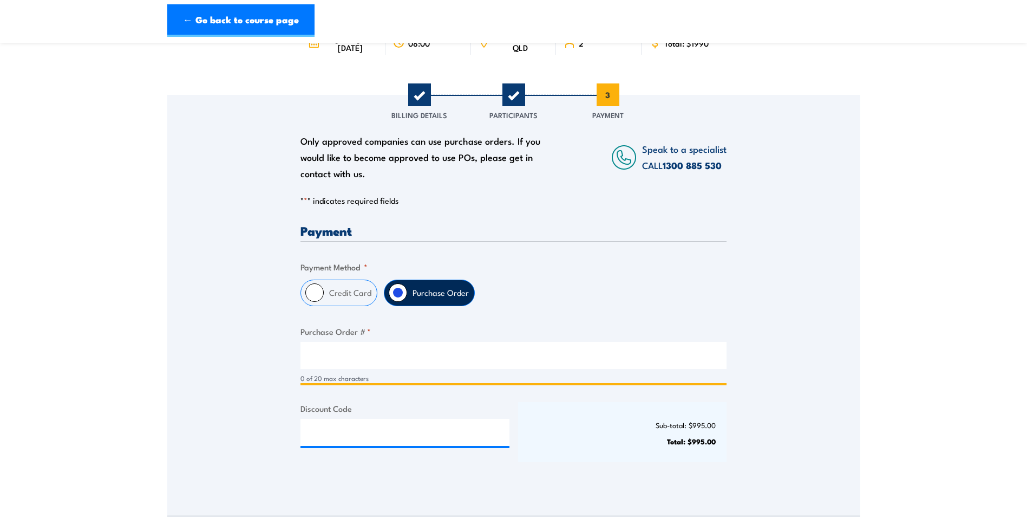
click at [316, 356] on input "Purchase Order # *" at bounding box center [514, 355] width 426 height 27
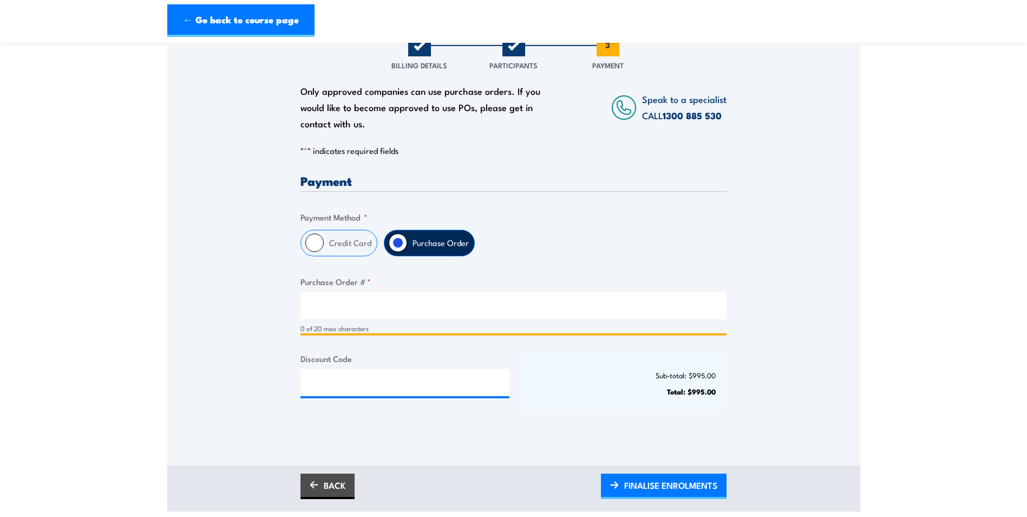
scroll to position [162, 0]
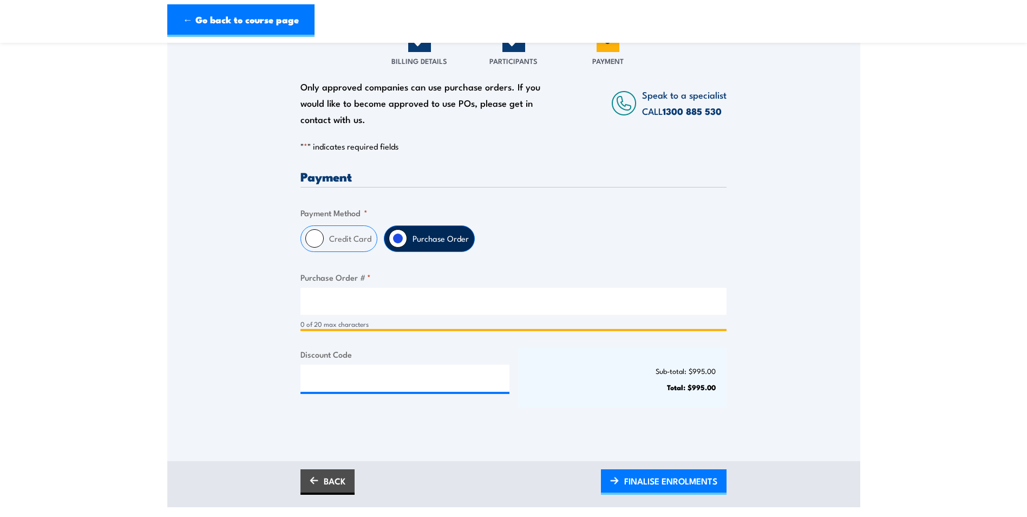
click at [312, 301] on input "Purchase Order # *" at bounding box center [514, 301] width 426 height 27
type input "ZA920001945"
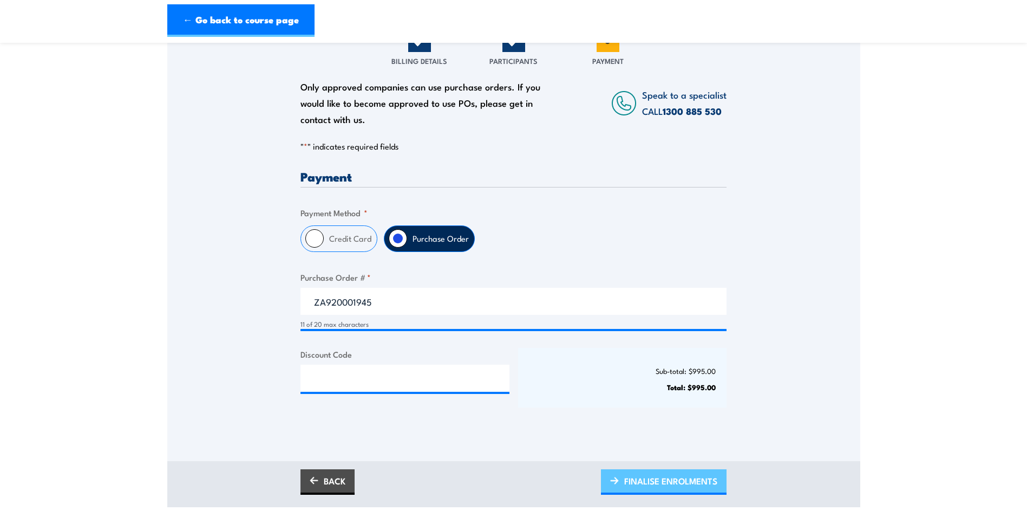
click at [654, 478] on span "FINALISE ENROLMENTS" at bounding box center [670, 480] width 93 height 29
